Goal: Task Accomplishment & Management: Use online tool/utility

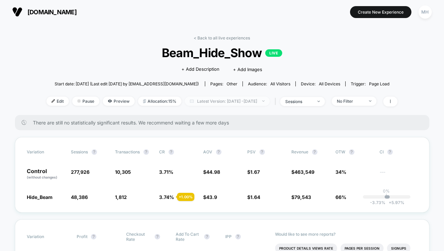
click at [221, 101] on span "Latest Version: [DATE] - [DATE]" at bounding box center [227, 100] width 85 height 9
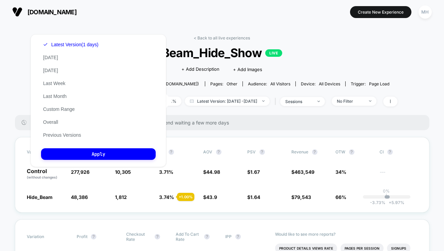
click at [159, 15] on section at bounding box center [222, 11] width 138 height 17
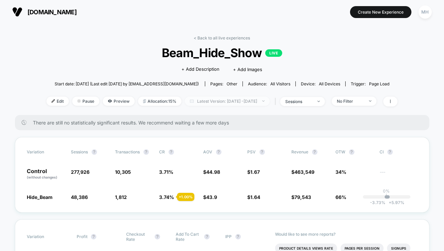
click at [236, 103] on span "Latest Version: [DATE] - [DATE]" at bounding box center [227, 100] width 85 height 9
select select "*"
select select "****"
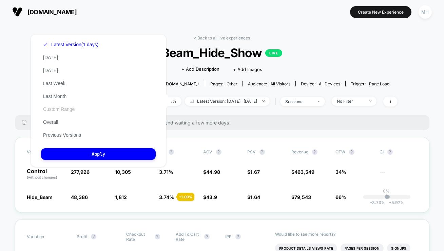
click at [56, 107] on button "Custom Range" at bounding box center [59, 109] width 36 height 6
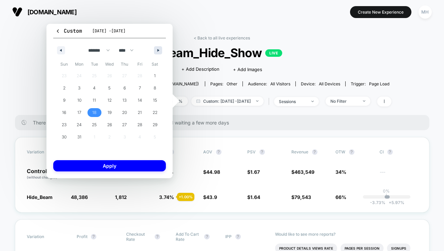
click at [157, 48] on button "button" at bounding box center [158, 50] width 8 height 8
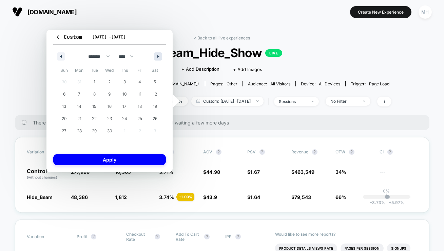
click at [158, 57] on button "button" at bounding box center [158, 56] width 8 height 8
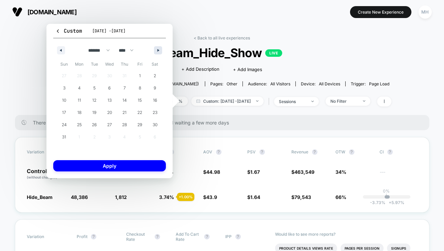
click at [156, 53] on button "button" at bounding box center [158, 50] width 8 height 8
select select "*"
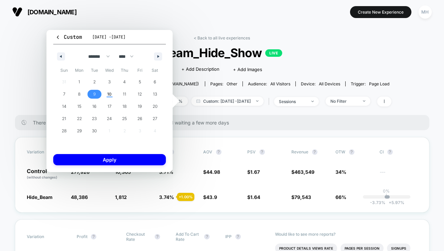
click at [92, 95] on span "9" at bounding box center [94, 94] width 15 height 9
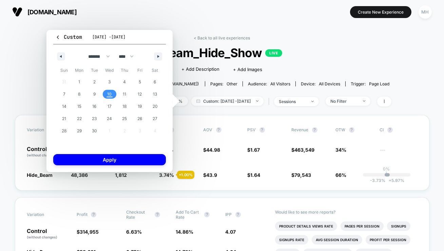
click at [110, 95] on span "10" at bounding box center [109, 94] width 4 height 12
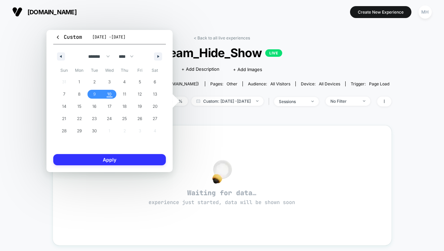
click at [114, 158] on button "Apply" at bounding box center [109, 159] width 113 height 11
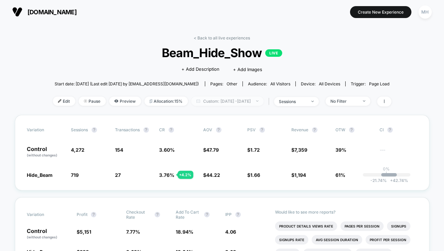
click at [258, 99] on span "Custom: [DATE] - [DATE]" at bounding box center [227, 100] width 72 height 9
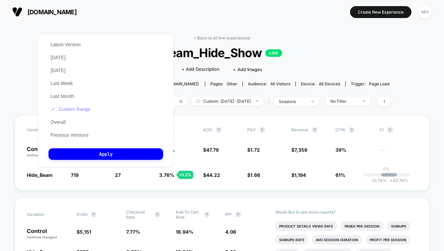
click at [76, 111] on button "Custom Range" at bounding box center [71, 109] width 44 height 6
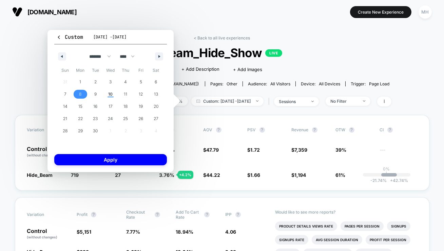
click at [82, 97] on span "8" at bounding box center [80, 94] width 15 height 9
click at [123, 160] on button "Apply" at bounding box center [110, 159] width 113 height 11
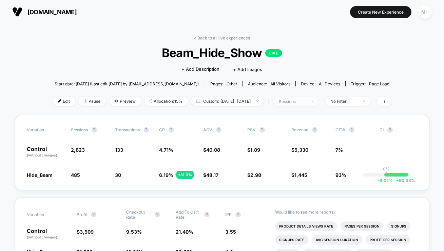
click at [307, 102] on div "sessions" at bounding box center [292, 101] width 27 height 5
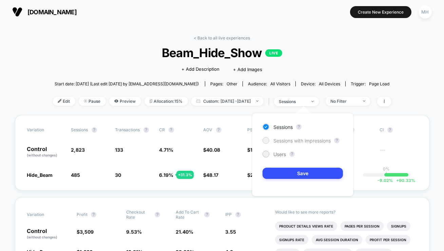
click at [289, 142] on span "Sessions with impressions" at bounding box center [302, 140] width 57 height 6
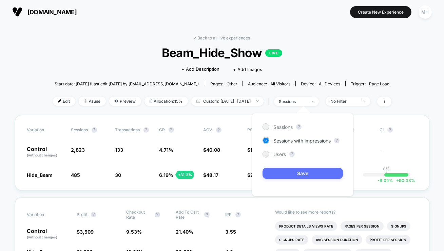
click at [290, 169] on button "Save" at bounding box center [303, 172] width 80 height 11
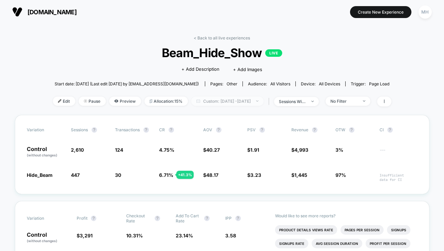
click at [248, 102] on span "Custom: [DATE] - [DATE]" at bounding box center [227, 100] width 72 height 9
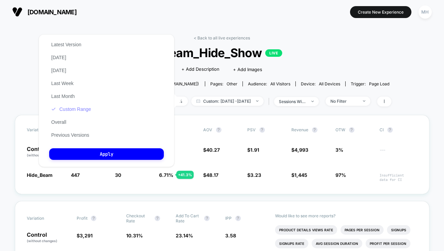
click at [69, 108] on button "Custom Range" at bounding box center [71, 109] width 44 height 6
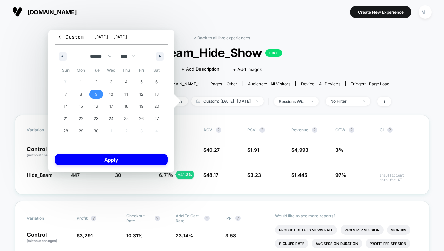
click at [92, 97] on span "9" at bounding box center [96, 94] width 15 height 9
click at [113, 96] on span "10" at bounding box center [111, 94] width 15 height 9
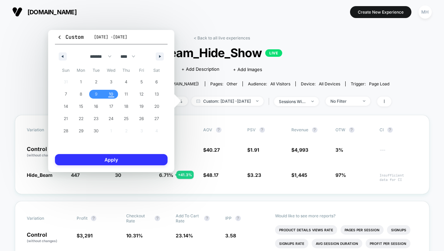
click at [135, 160] on button "Apply" at bounding box center [111, 159] width 113 height 11
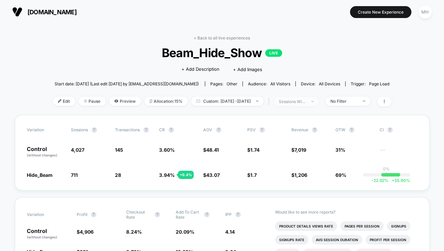
click at [307, 102] on div "sessions with impression" at bounding box center [292, 101] width 27 height 5
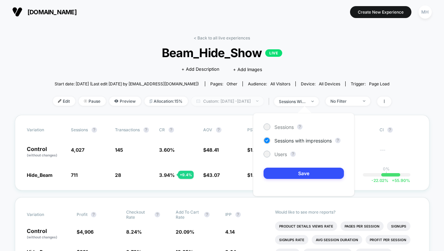
click at [209, 99] on span "Custom: [DATE] - [DATE]" at bounding box center [227, 100] width 72 height 9
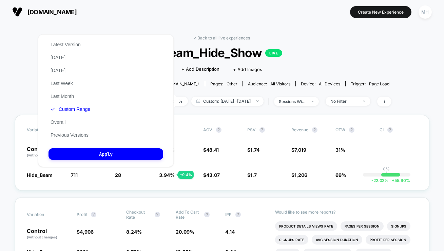
click at [65, 113] on div "Latest Version [DATE] [DATE] Last Week Last Month Custom Range Overall Previous…" at bounding box center [71, 89] width 44 height 103
click at [65, 110] on button "Custom Range" at bounding box center [71, 109] width 44 height 6
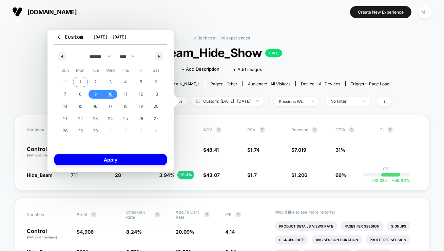
click at [82, 80] on span "1" at bounding box center [80, 81] width 15 height 9
click at [67, 93] on span "7" at bounding box center [65, 94] width 15 height 9
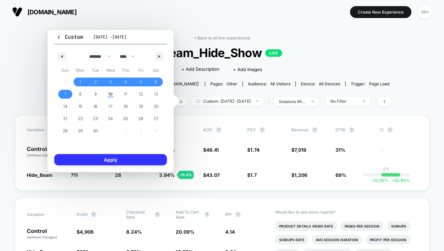
click at [121, 159] on button "Apply" at bounding box center [110, 159] width 113 height 11
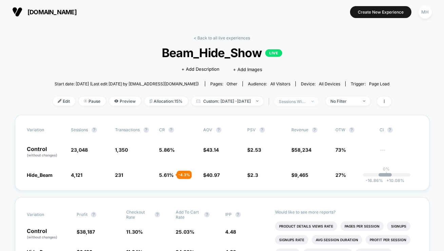
click at [301, 101] on div "sessions with impression" at bounding box center [292, 101] width 27 height 5
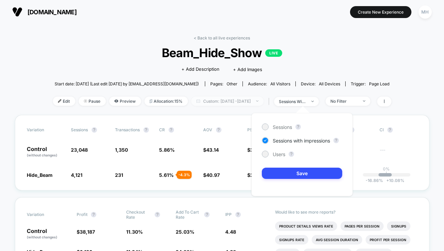
click at [257, 102] on span "Custom: [DATE] - [DATE]" at bounding box center [227, 100] width 72 height 9
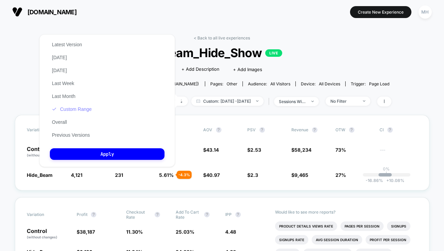
click at [66, 112] on button "Custom Range" at bounding box center [72, 109] width 44 height 6
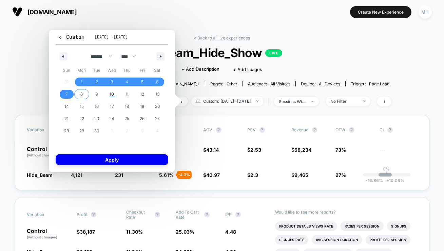
click at [85, 92] on span "8" at bounding box center [81, 94] width 15 height 9
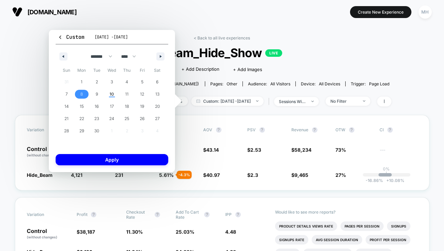
click at [85, 92] on span "8" at bounding box center [81, 94] width 15 height 9
click at [93, 160] on button "Apply" at bounding box center [112, 159] width 113 height 11
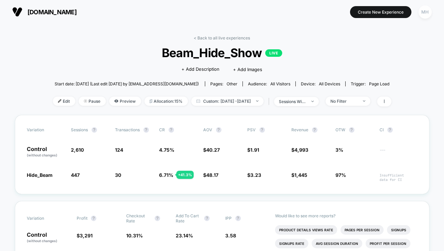
click at [427, 9] on div "MH" at bounding box center [425, 11] width 13 height 13
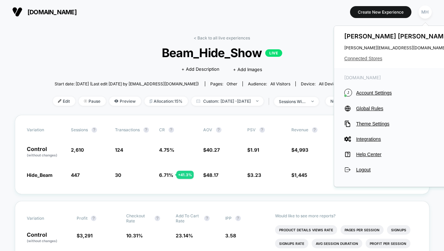
click at [367, 59] on span "Connected Stores" at bounding box center [398, 58] width 107 height 5
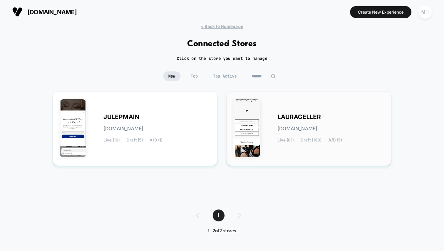
click at [278, 136] on div "[PERSON_NAME][DOMAIN_NAME] Live (81) Draft (160) A/B (5)" at bounding box center [331, 128] width 107 height 28
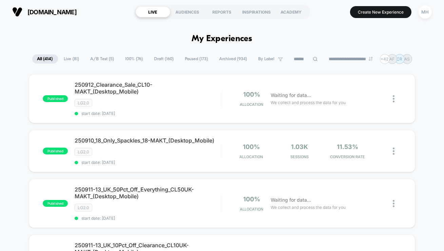
click at [98, 58] on span "A/B Test ( 5 )" at bounding box center [103, 58] width 34 height 9
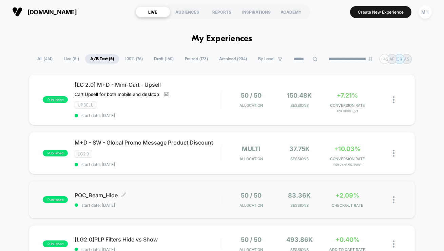
click at [182, 195] on span "POC_Beam_Hide Click to edit experience details" at bounding box center [148, 194] width 147 height 7
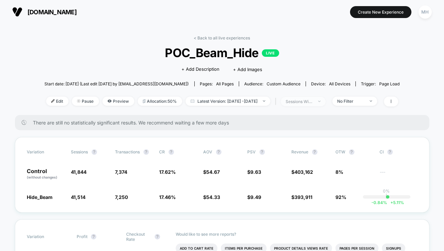
click at [305, 100] on div "sessions with impression" at bounding box center [299, 101] width 27 height 5
